Goal: Task Accomplishment & Management: Use online tool/utility

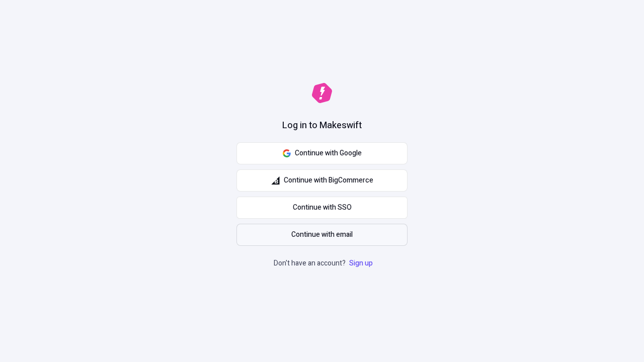
click at [322, 235] on span "Continue with email" at bounding box center [321, 234] width 61 height 11
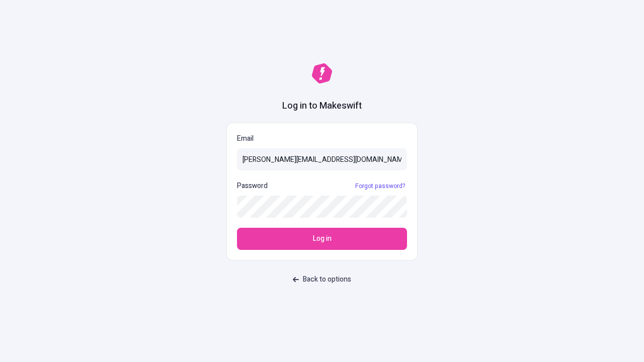
type input "[PERSON_NAME][EMAIL_ADDRESS][DOMAIN_NAME]"
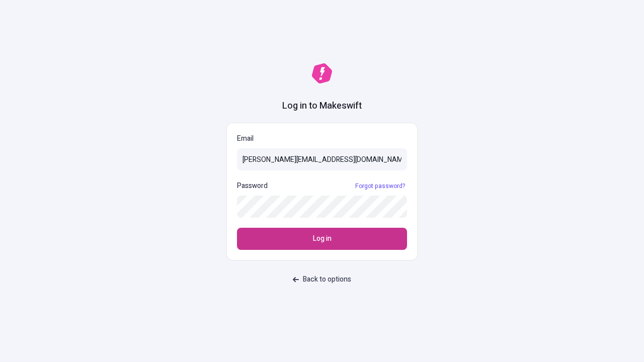
click at [322, 239] on span "Log in" at bounding box center [322, 238] width 19 height 11
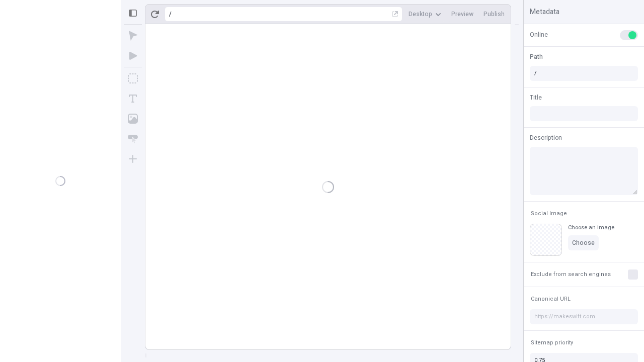
type input "/deep-link-crinis"
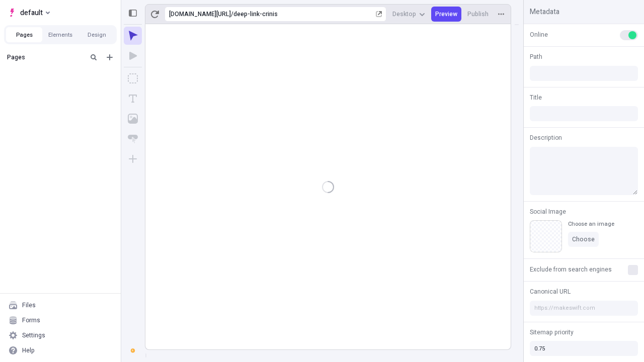
type input "/deep-link-crinis"
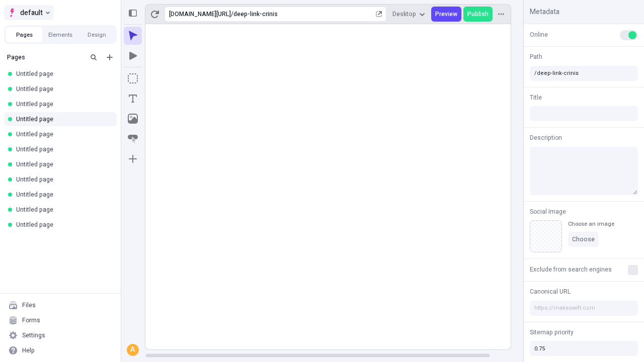
click at [28, 13] on span "default" at bounding box center [31, 13] width 23 height 12
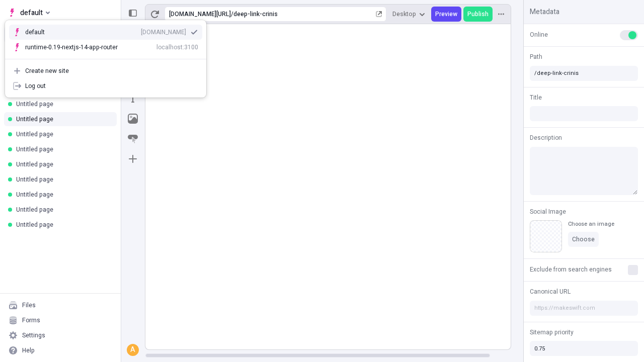
click at [141, 30] on div "qee9k4dy7d.staging.makeswift.site" at bounding box center [163, 32] width 45 height 8
click at [110, 57] on icon "Add new" at bounding box center [110, 57] width 6 height 6
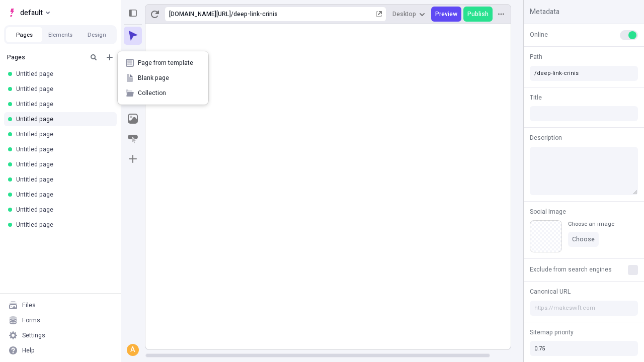
click at [163, 78] on span "Blank page" at bounding box center [169, 78] width 62 height 8
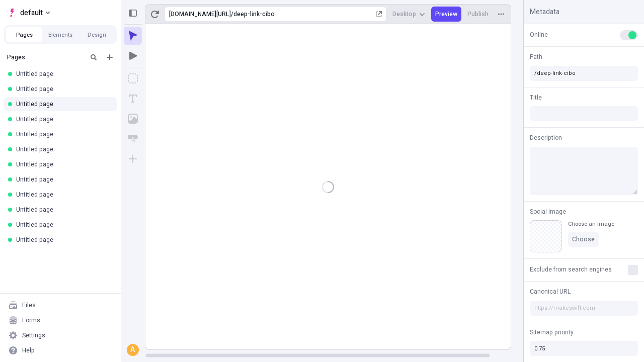
type input "/page"
